Goal: Transaction & Acquisition: Purchase product/service

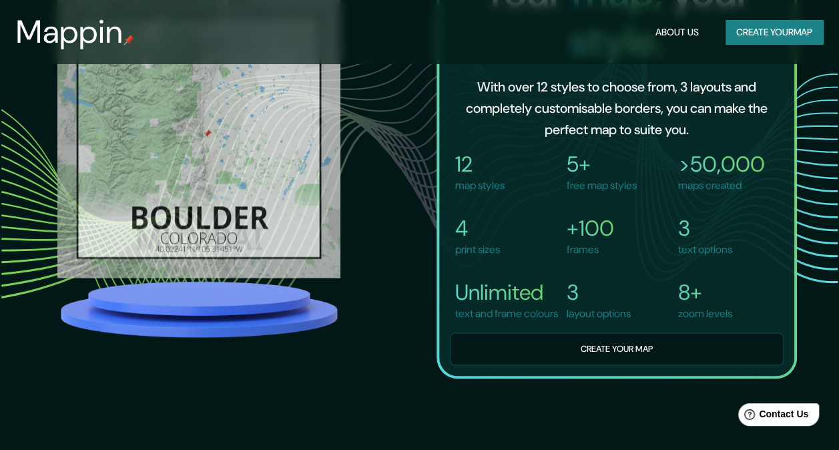
scroll to position [928, 0]
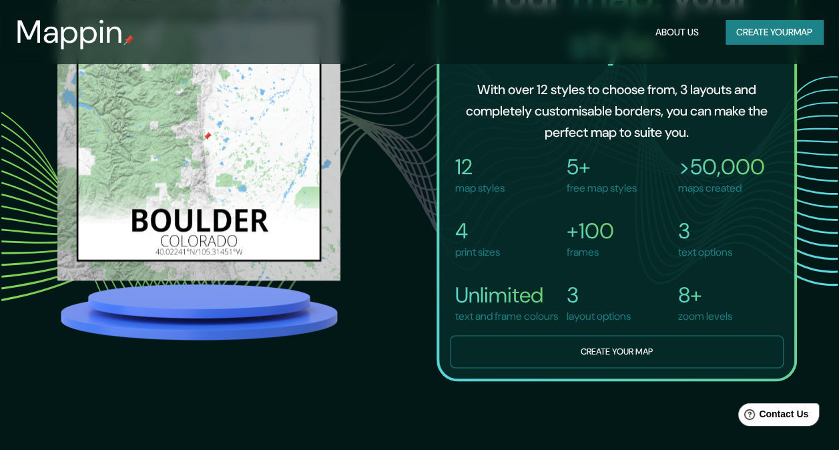
click at [599, 356] on button "Create your map" at bounding box center [617, 351] width 334 height 33
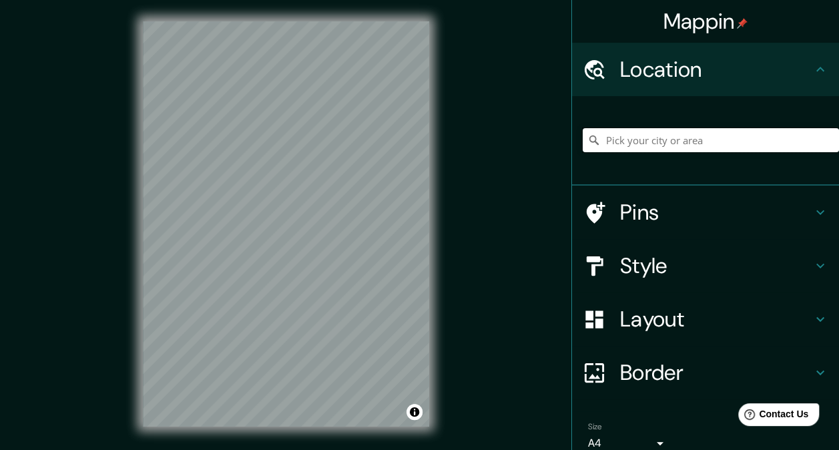
click at [621, 147] on input "Pick your city or area" at bounding box center [711, 140] width 256 height 24
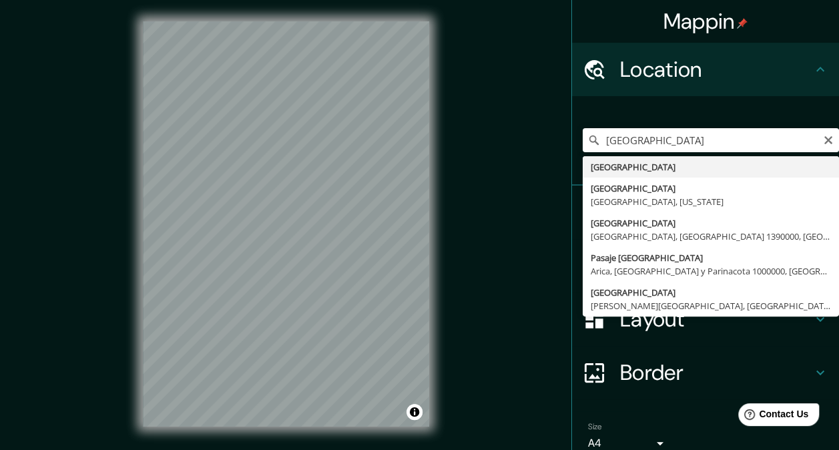
type input "[GEOGRAPHIC_DATA]"
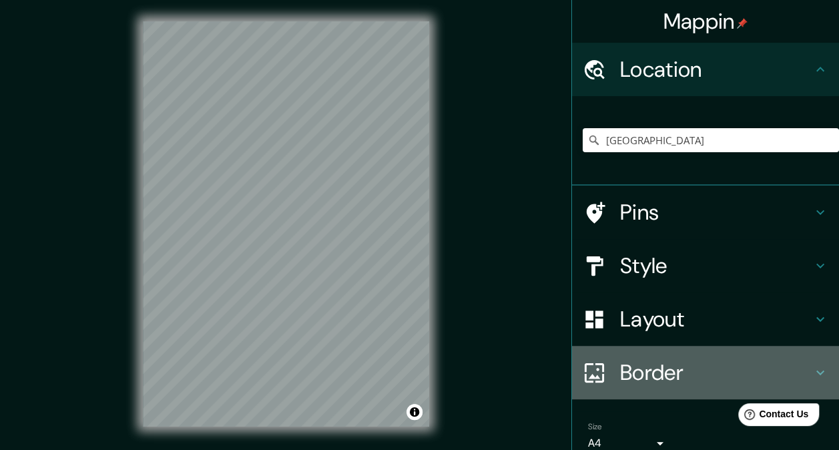
click at [643, 372] on h4 "Border" at bounding box center [716, 372] width 192 height 27
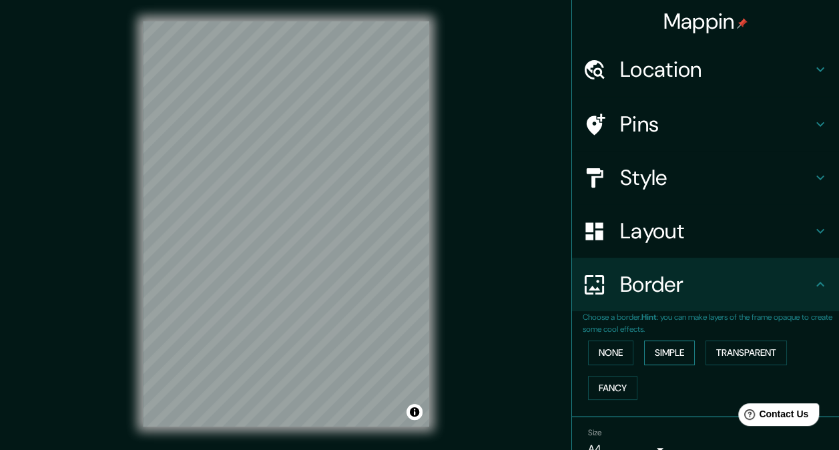
click at [657, 354] on button "Simple" at bounding box center [669, 352] width 51 height 25
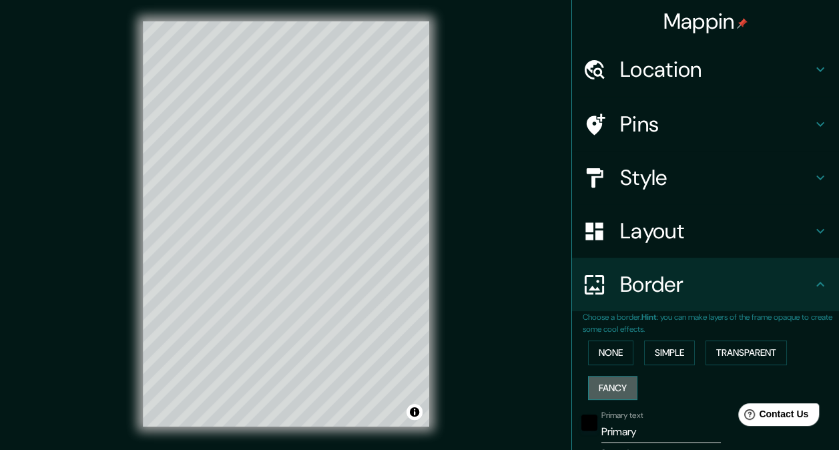
click at [601, 386] on button "Fancy" at bounding box center [612, 388] width 49 height 25
click at [599, 390] on button "Fancy" at bounding box center [612, 388] width 49 height 25
type input "172"
type input "34"
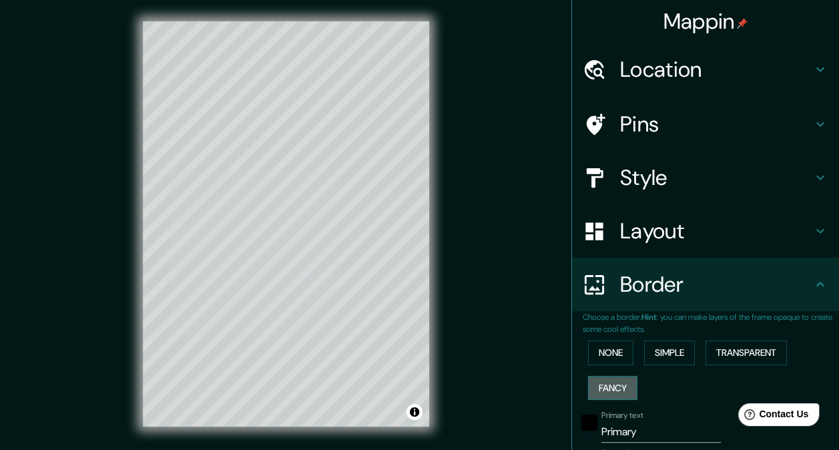
type input "17"
click at [726, 347] on button "Transparent" at bounding box center [745, 352] width 81 height 25
click at [605, 348] on button "None" at bounding box center [610, 352] width 45 height 25
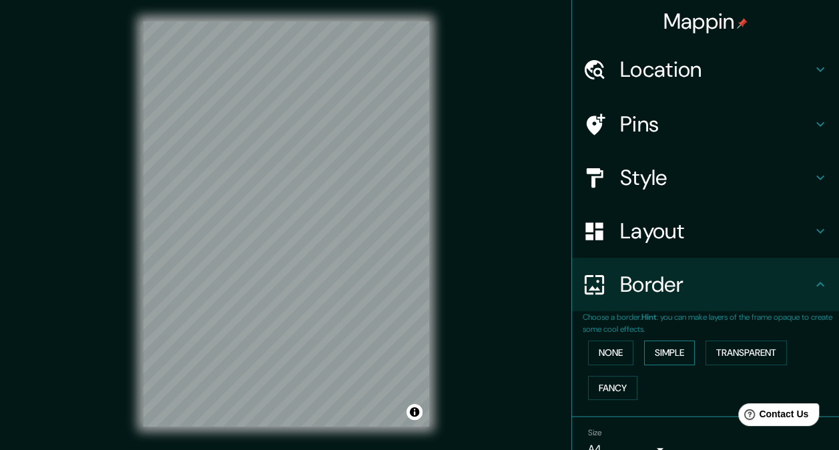
click at [653, 354] on button "Simple" at bounding box center [669, 352] width 51 height 25
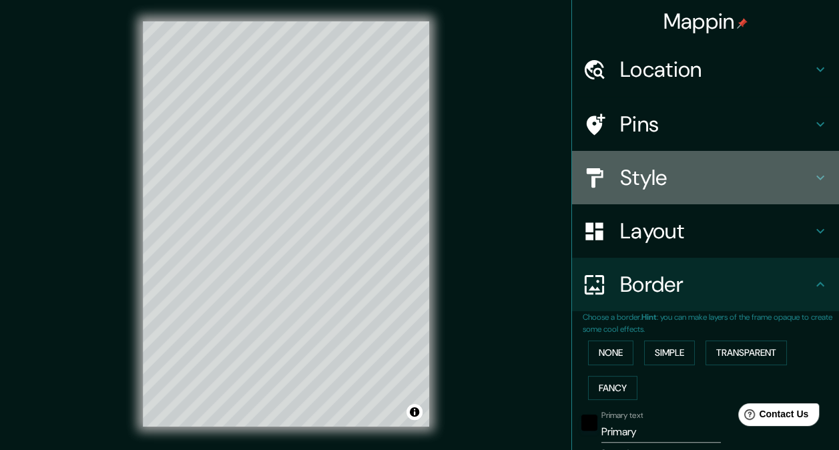
click at [659, 178] on h4 "Style" at bounding box center [716, 177] width 192 height 27
type input "172"
type input "34"
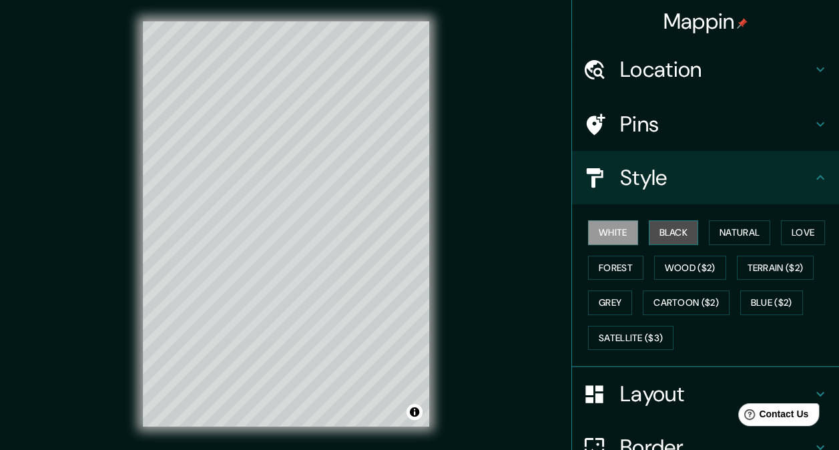
click at [655, 234] on button "Black" at bounding box center [674, 232] width 50 height 25
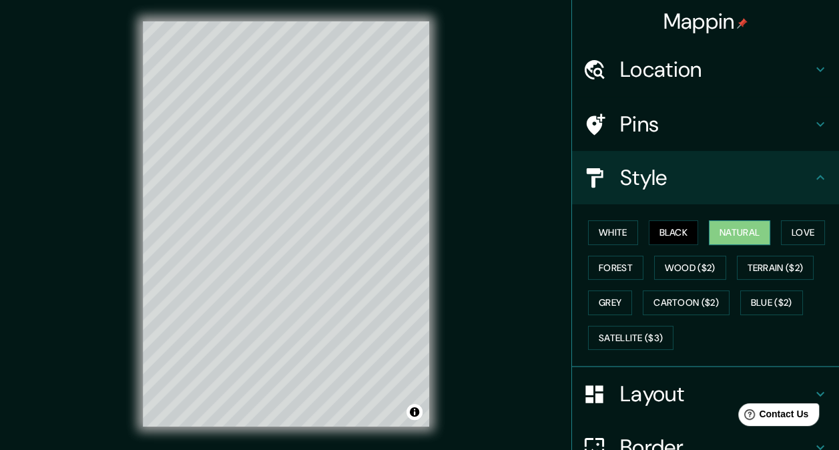
click at [715, 232] on button "Natural" at bounding box center [739, 232] width 61 height 25
click at [802, 230] on button "Love" at bounding box center [803, 232] width 44 height 25
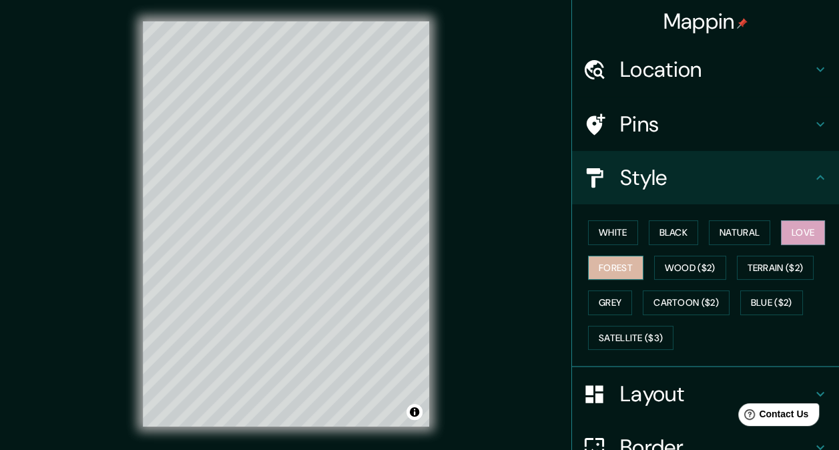
click at [614, 270] on button "Forest" at bounding box center [615, 268] width 55 height 25
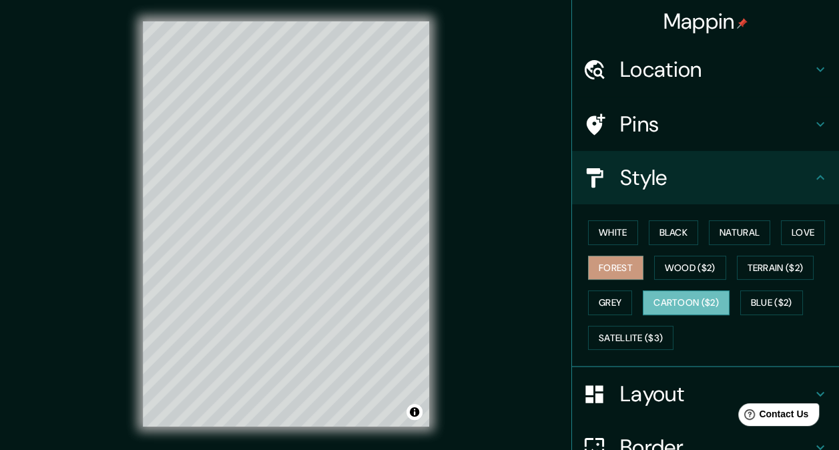
click at [655, 297] on button "Cartoon ($2)" at bounding box center [686, 302] width 87 height 25
click at [760, 301] on button "Blue ($2)" at bounding box center [771, 302] width 63 height 25
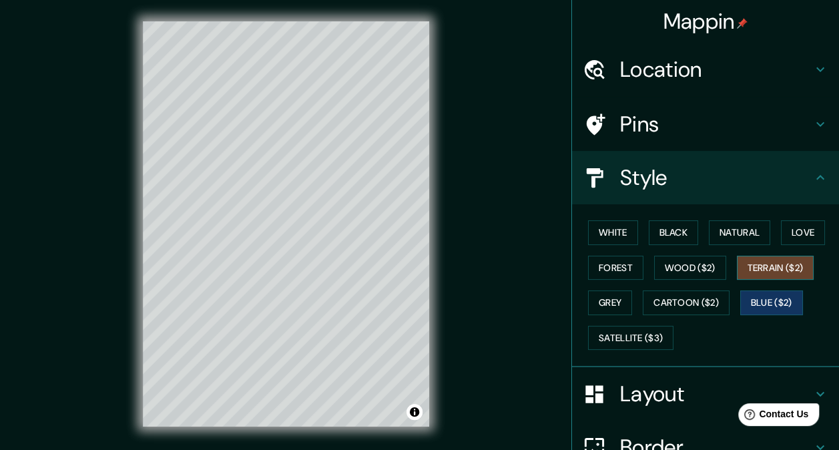
click at [750, 262] on button "Terrain ($2)" at bounding box center [775, 268] width 77 height 25
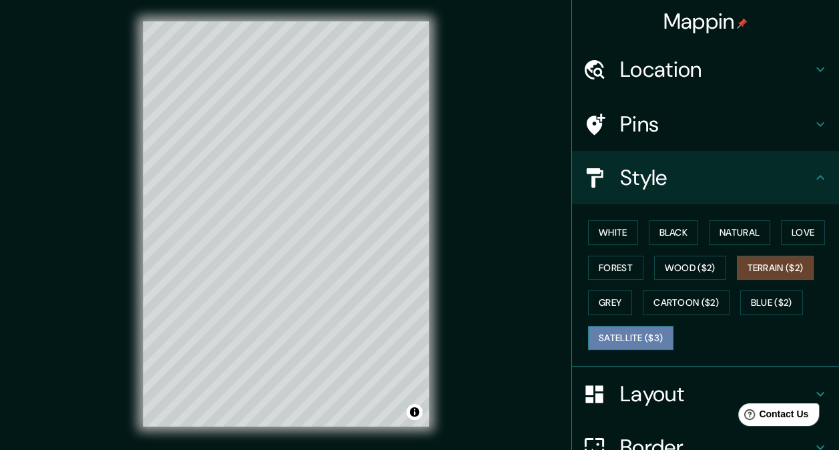
click at [635, 330] on button "Satellite ($3)" at bounding box center [630, 338] width 85 height 25
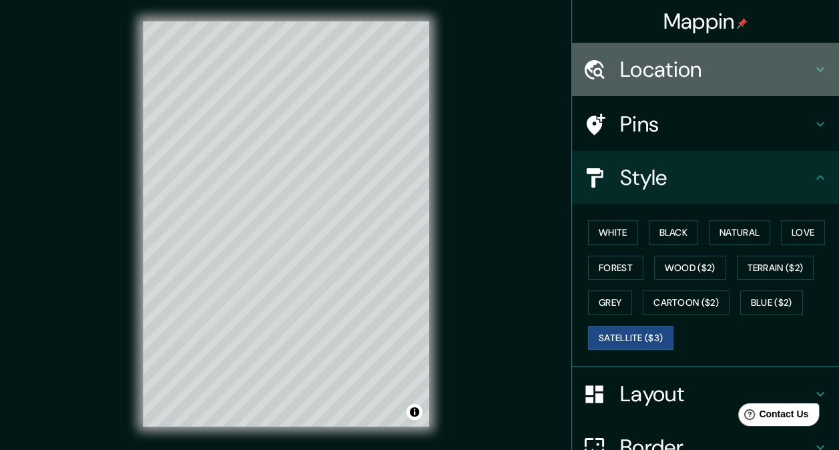
click at [812, 73] on icon at bounding box center [820, 69] width 16 height 16
type input "172"
type input "34"
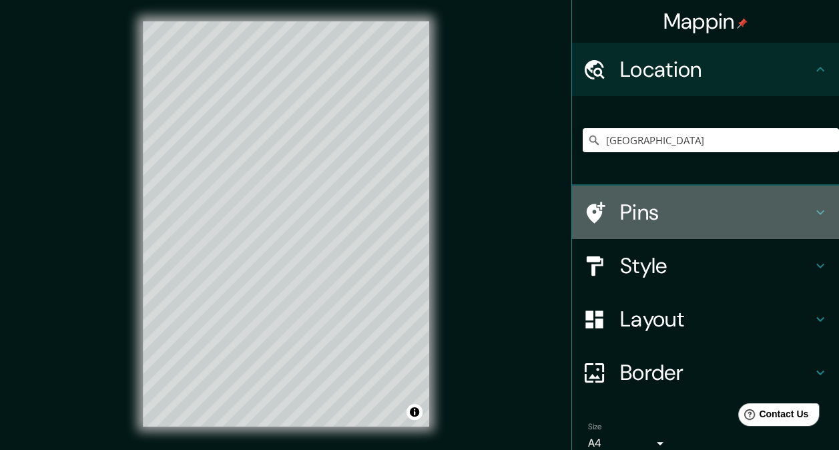
click at [652, 215] on h4 "Pins" at bounding box center [716, 212] width 192 height 27
type input "172"
type input "34"
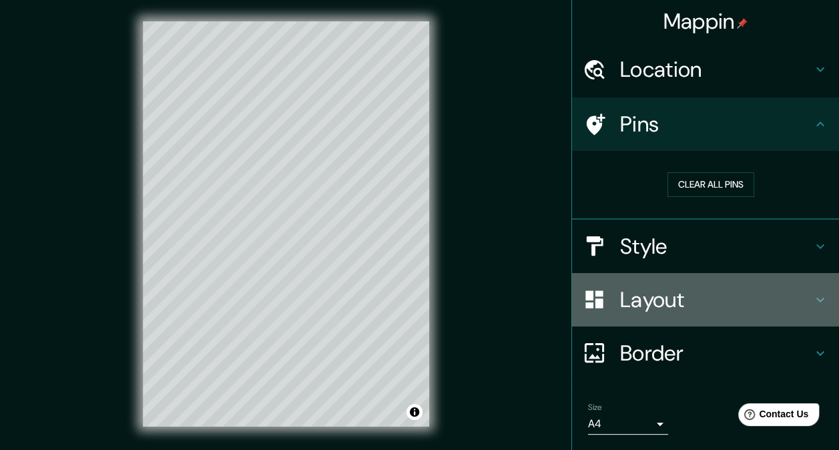
click at [634, 297] on h4 "Layout" at bounding box center [716, 299] width 192 height 27
type input "172"
type input "34"
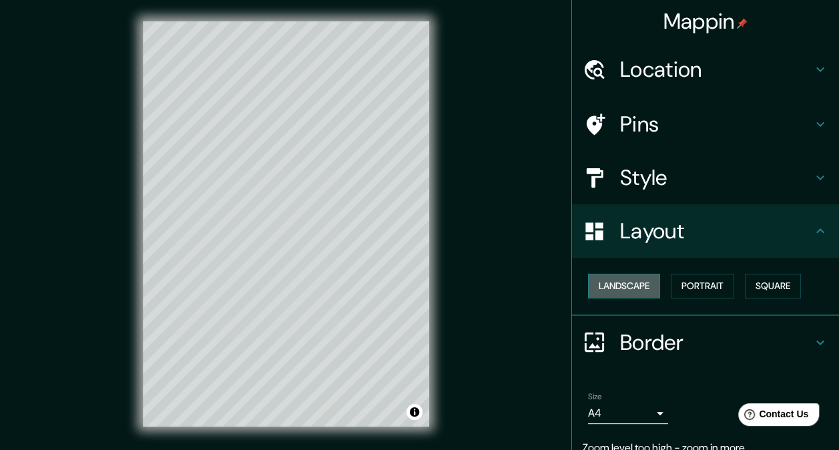
click at [621, 285] on button "Landscape" at bounding box center [624, 286] width 72 height 25
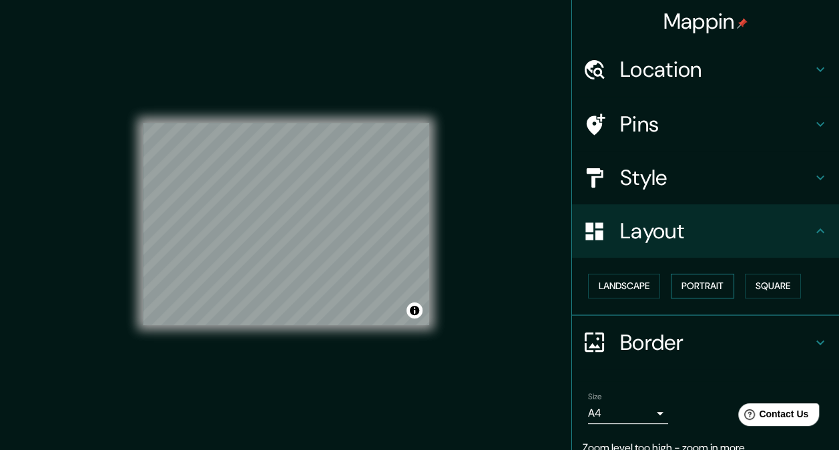
click at [675, 288] on button "Portrait" at bounding box center [702, 286] width 63 height 25
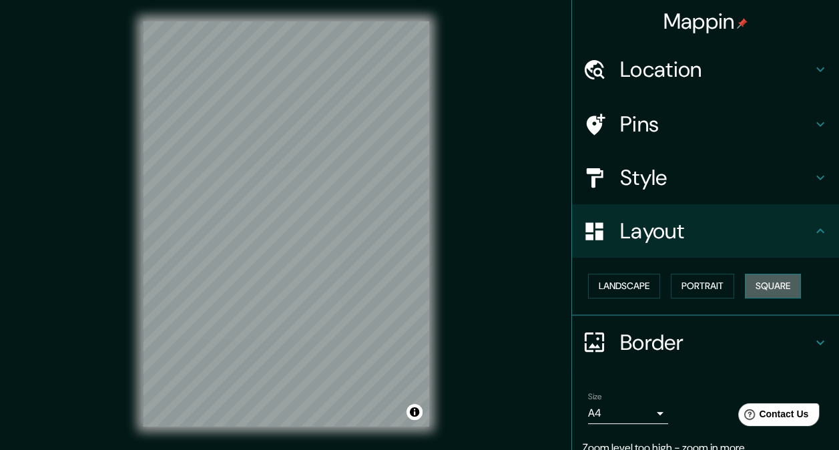
click at [754, 285] on button "Square" at bounding box center [773, 286] width 56 height 25
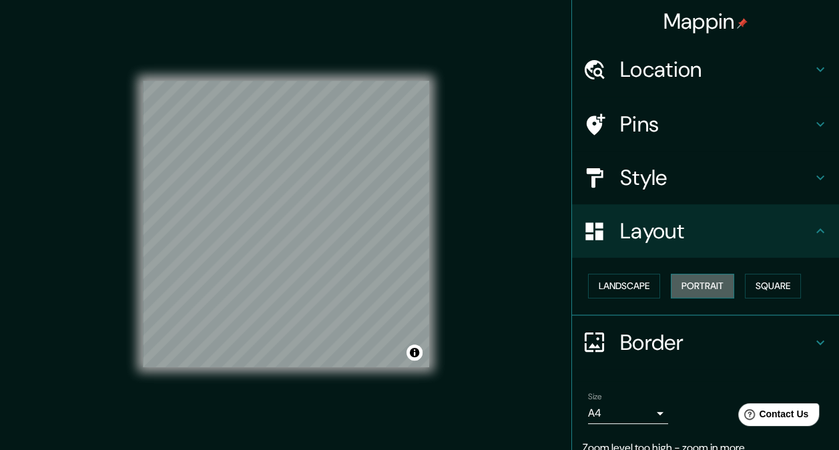
click at [689, 284] on button "Portrait" at bounding box center [702, 286] width 63 height 25
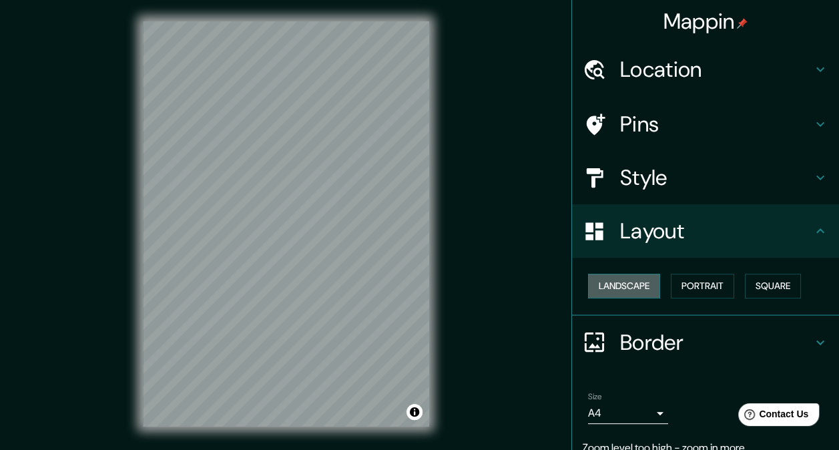
click at [621, 291] on button "Landscape" at bounding box center [624, 286] width 72 height 25
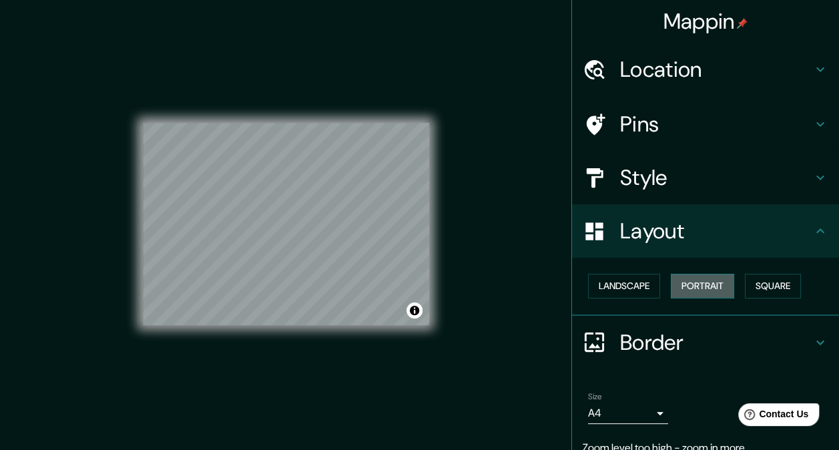
click at [679, 291] on button "Portrait" at bounding box center [702, 286] width 63 height 25
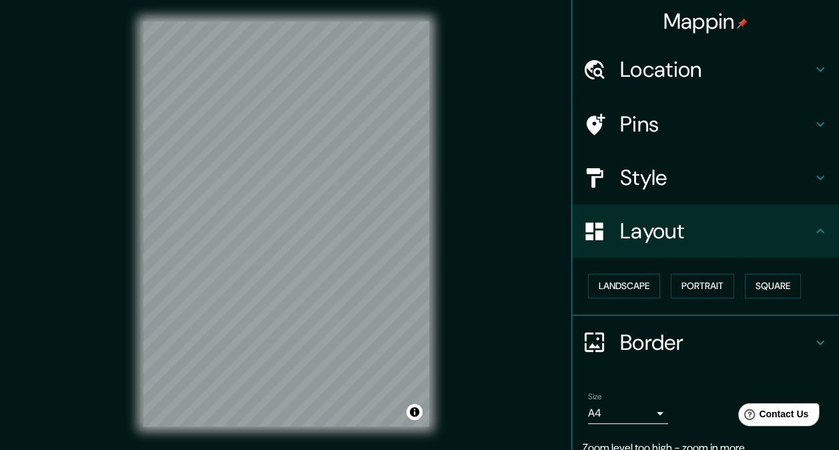
scroll to position [19, 0]
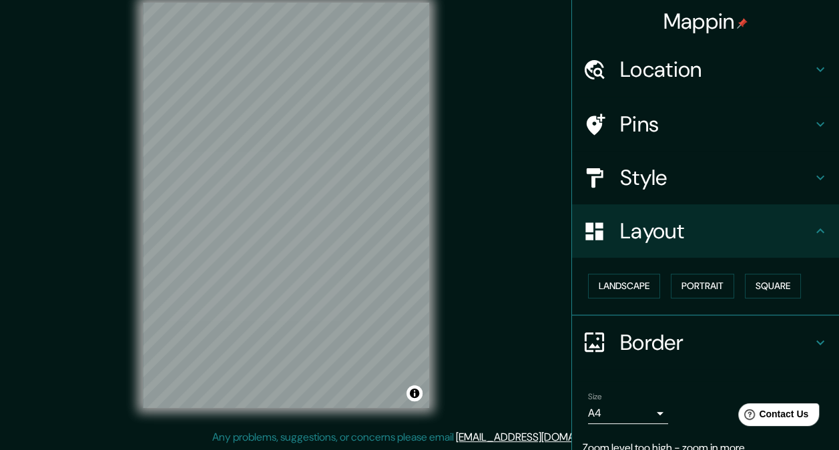
click at [635, 340] on h4 "Border" at bounding box center [716, 342] width 192 height 27
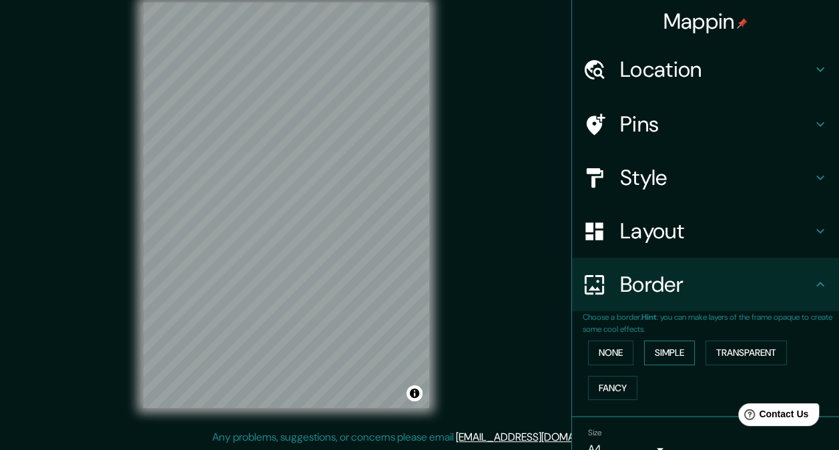
click at [663, 352] on button "Simple" at bounding box center [669, 352] width 51 height 25
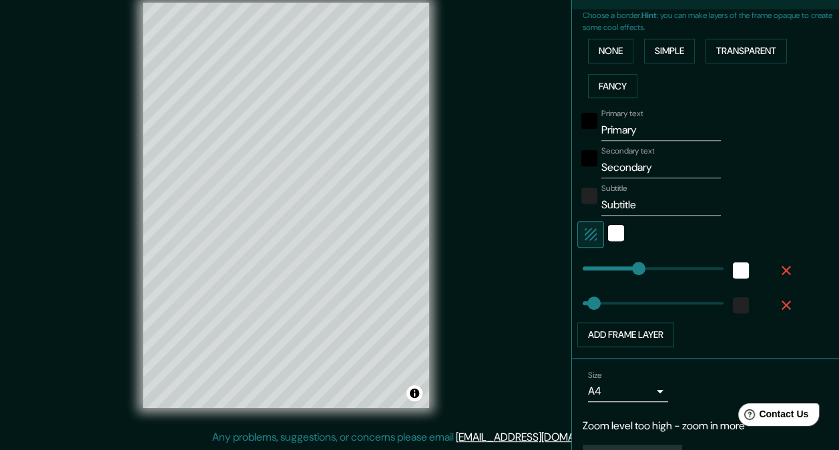
scroll to position [314, 0]
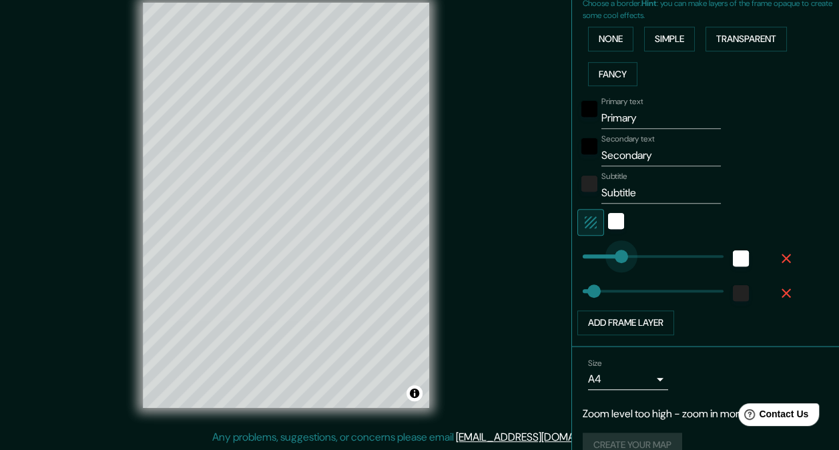
type input "115"
drag, startPoint x: 627, startPoint y: 254, endPoint x: 609, endPoint y: 260, distance: 19.0
type input "34"
type input "113"
type input "250"
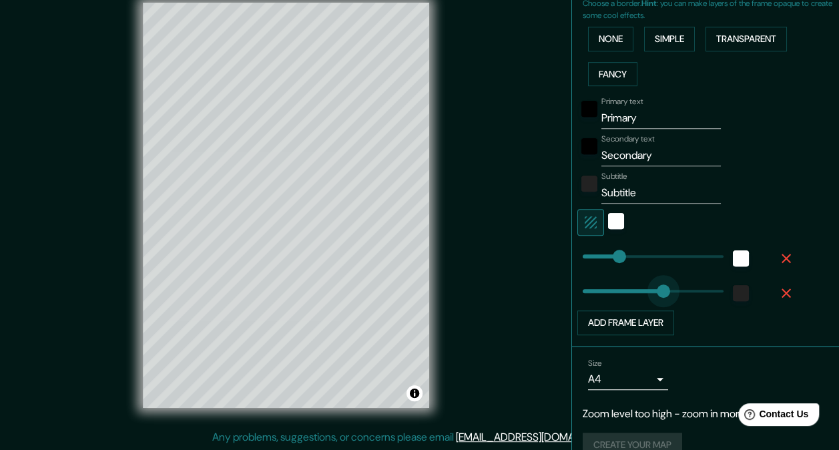
drag, startPoint x: 598, startPoint y: 286, endPoint x: 653, endPoint y: 290, distance: 54.9
type input "113"
type input "0"
drag, startPoint x: 653, startPoint y: 290, endPoint x: 566, endPoint y: 289, distance: 86.8
click at [576, 288] on span at bounding box center [582, 290] width 13 height 13
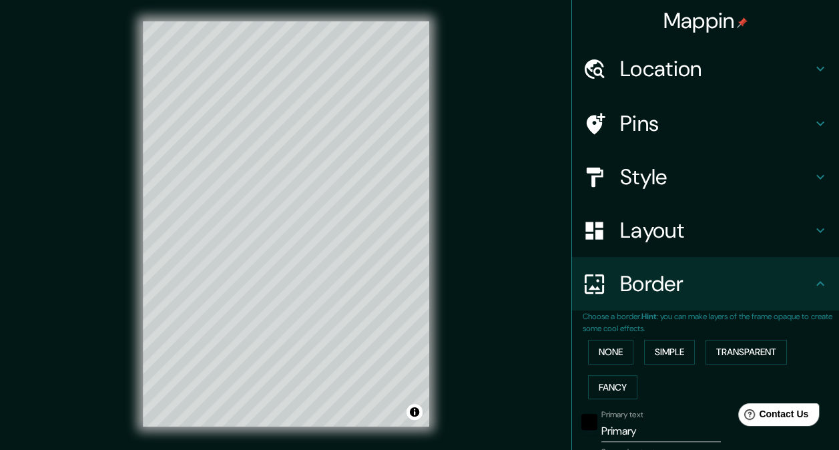
scroll to position [0, 0]
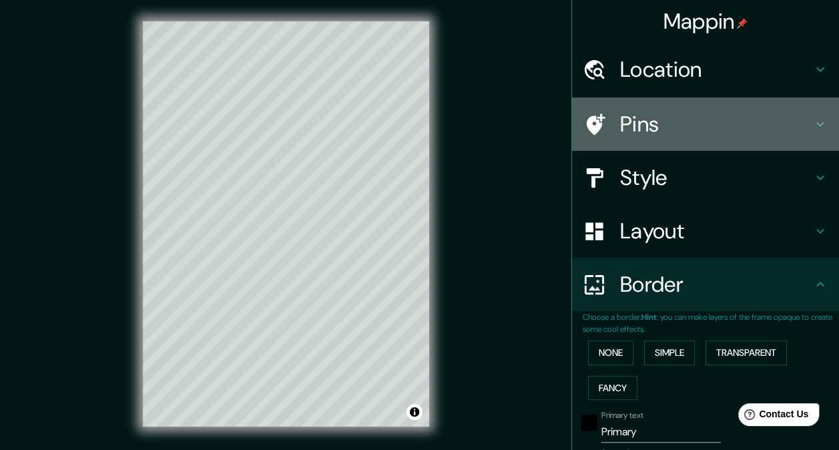
click at [643, 125] on h4 "Pins" at bounding box center [716, 124] width 192 height 27
type input "113"
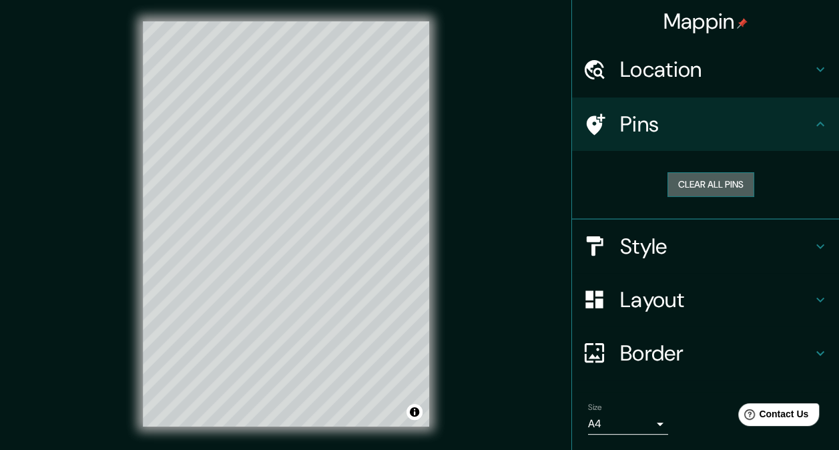
click at [685, 191] on button "Clear all pins" at bounding box center [710, 184] width 87 height 25
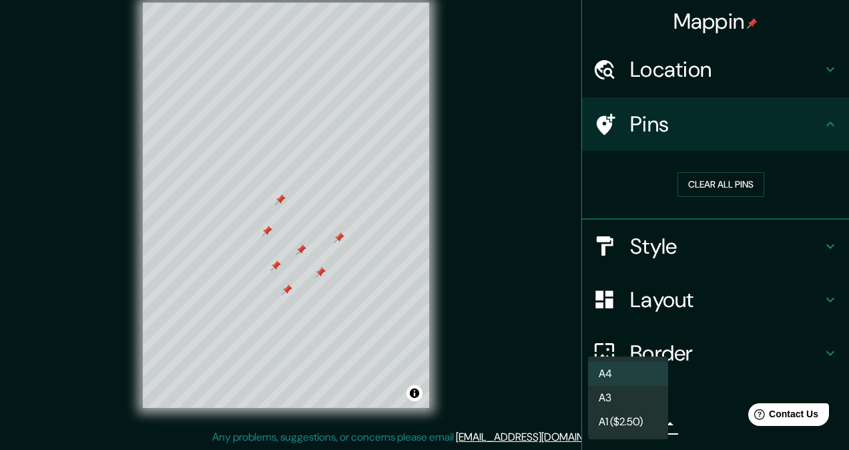
click at [635, 420] on body "Mappin Location [GEOGRAPHIC_DATA] Pins Clear all pins Style Layout Border Choos…" at bounding box center [424, 206] width 849 height 450
click at [619, 402] on li "A3" at bounding box center [628, 398] width 80 height 24
type input "a4"
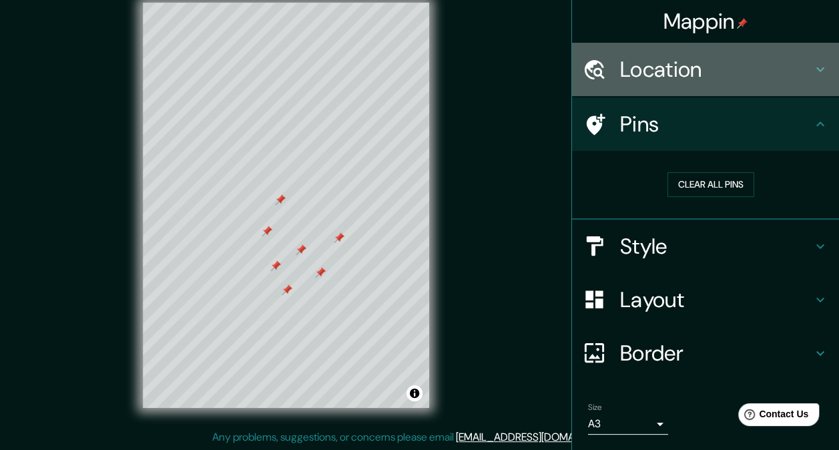
click at [646, 81] on h4 "Location" at bounding box center [716, 69] width 192 height 27
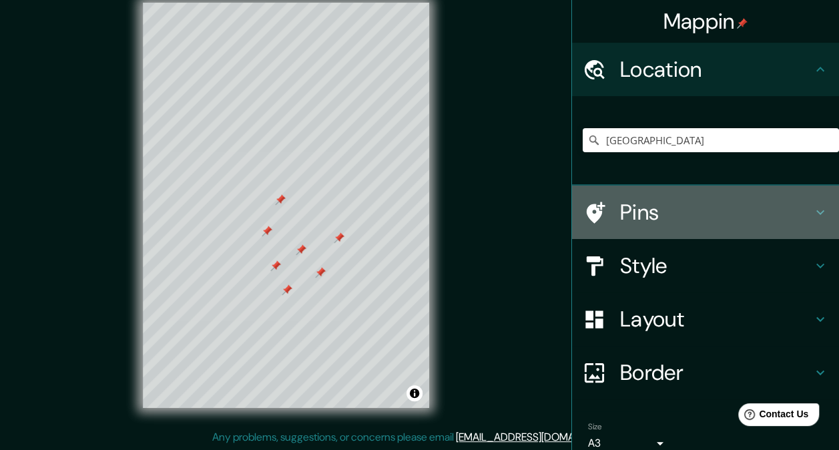
click at [643, 214] on h4 "Pins" at bounding box center [716, 212] width 192 height 27
type input "113"
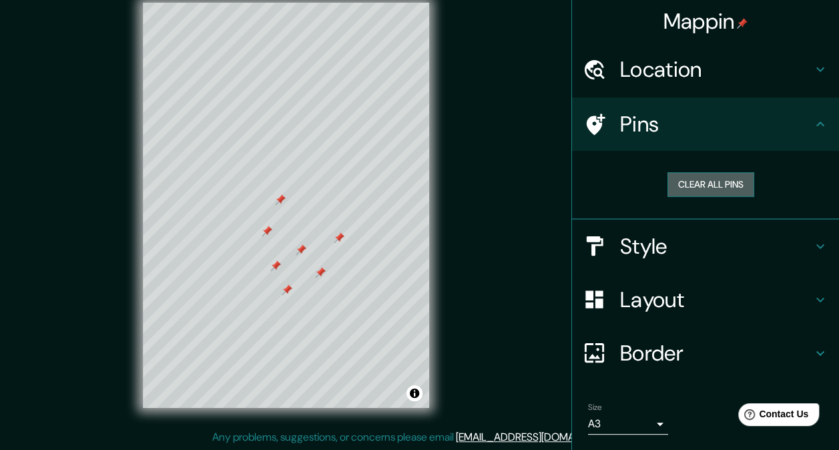
click at [685, 186] on button "Clear all pins" at bounding box center [710, 184] width 87 height 25
